Goal: Navigation & Orientation: Find specific page/section

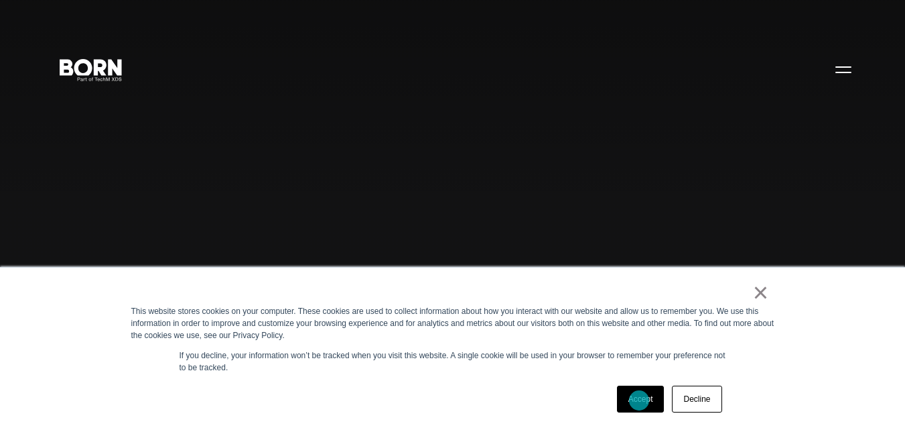
click at [639, 400] on link "Accept" at bounding box center [641, 398] width 48 height 27
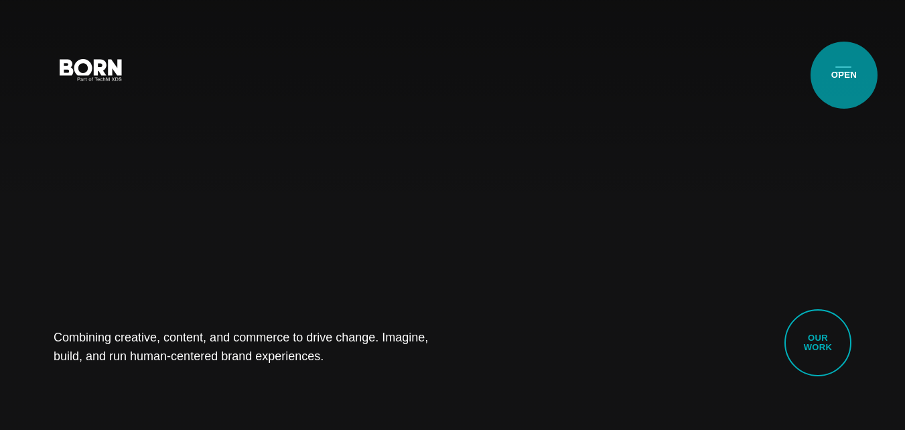
click at [844, 75] on button "Primary Menu" at bounding box center [844, 69] width 32 height 28
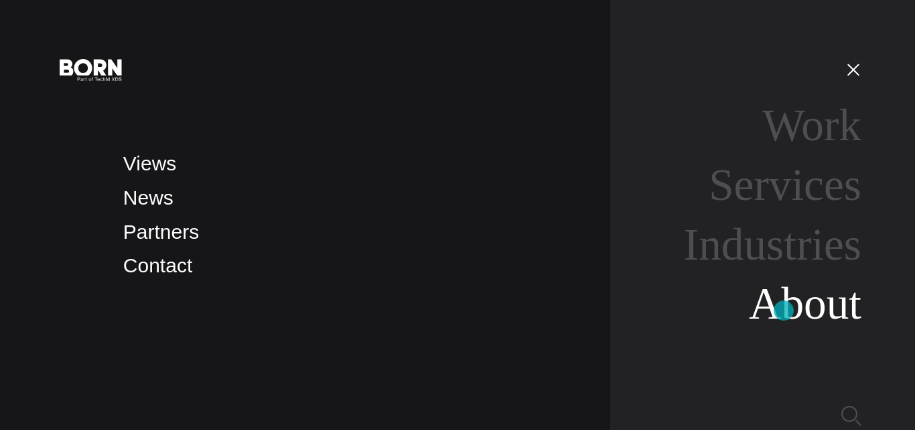
click at [784, 310] on link "About" at bounding box center [805, 303] width 113 height 50
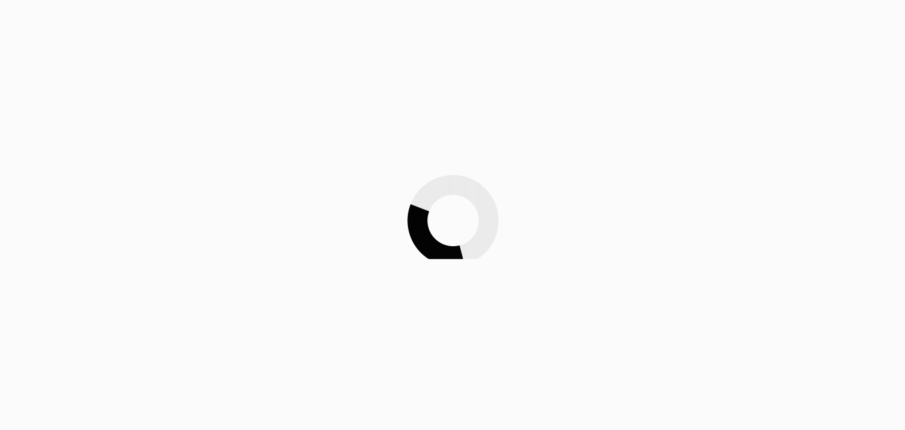
click at [784, 310] on div at bounding box center [452, 215] width 905 height 430
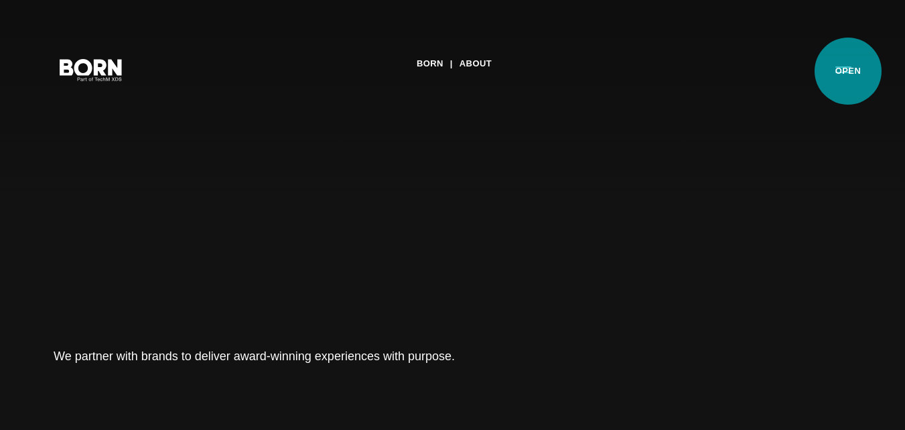
click at [848, 71] on button "Primary Menu" at bounding box center [844, 69] width 32 height 28
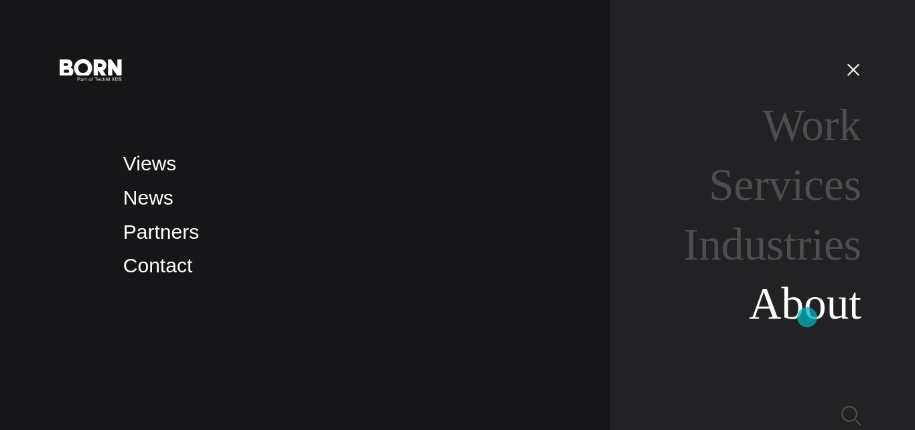
click at [808, 317] on link "About" at bounding box center [805, 303] width 113 height 50
